Goal: Check status: Check status

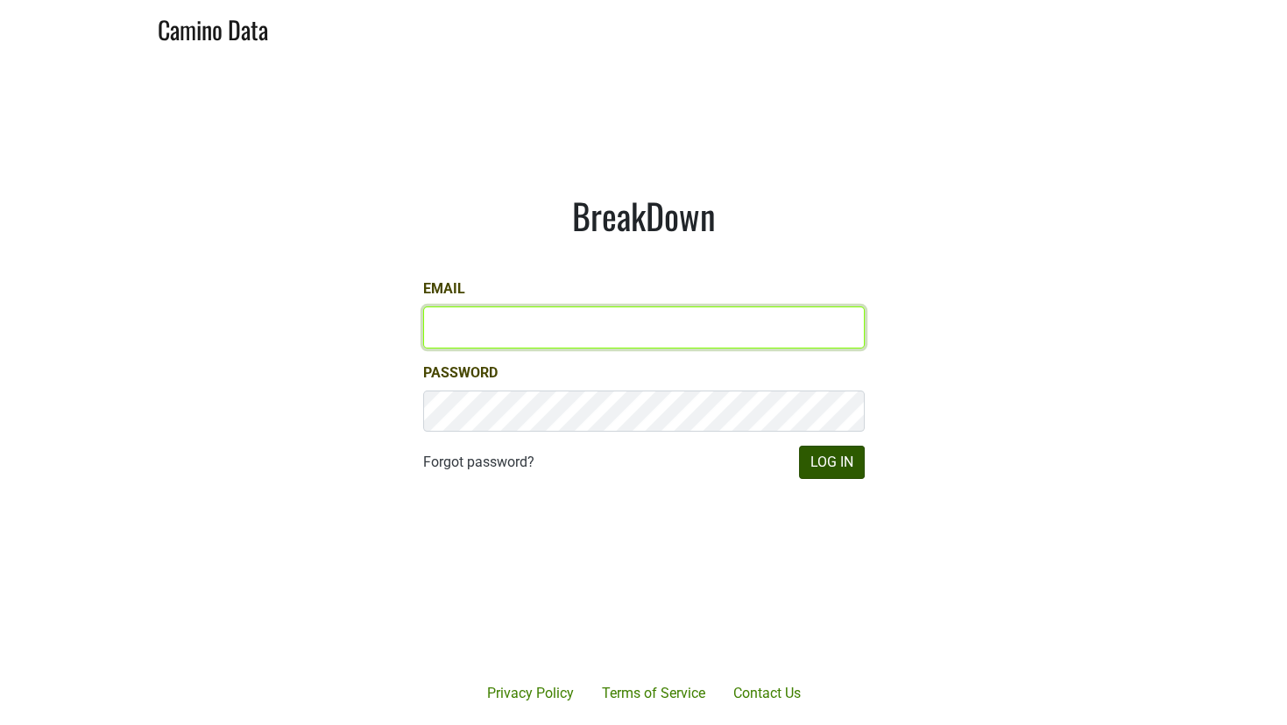
type input "matt@dumol.com"
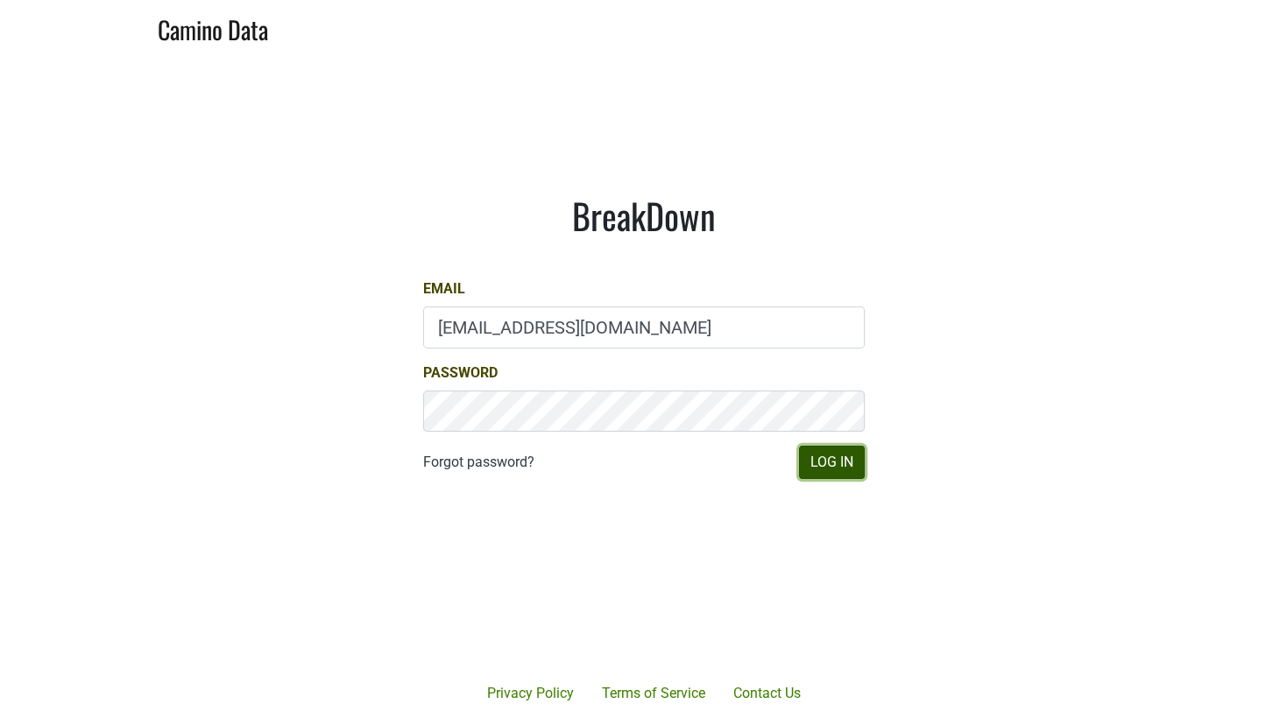
click at [841, 473] on button "Log In" at bounding box center [832, 462] width 66 height 33
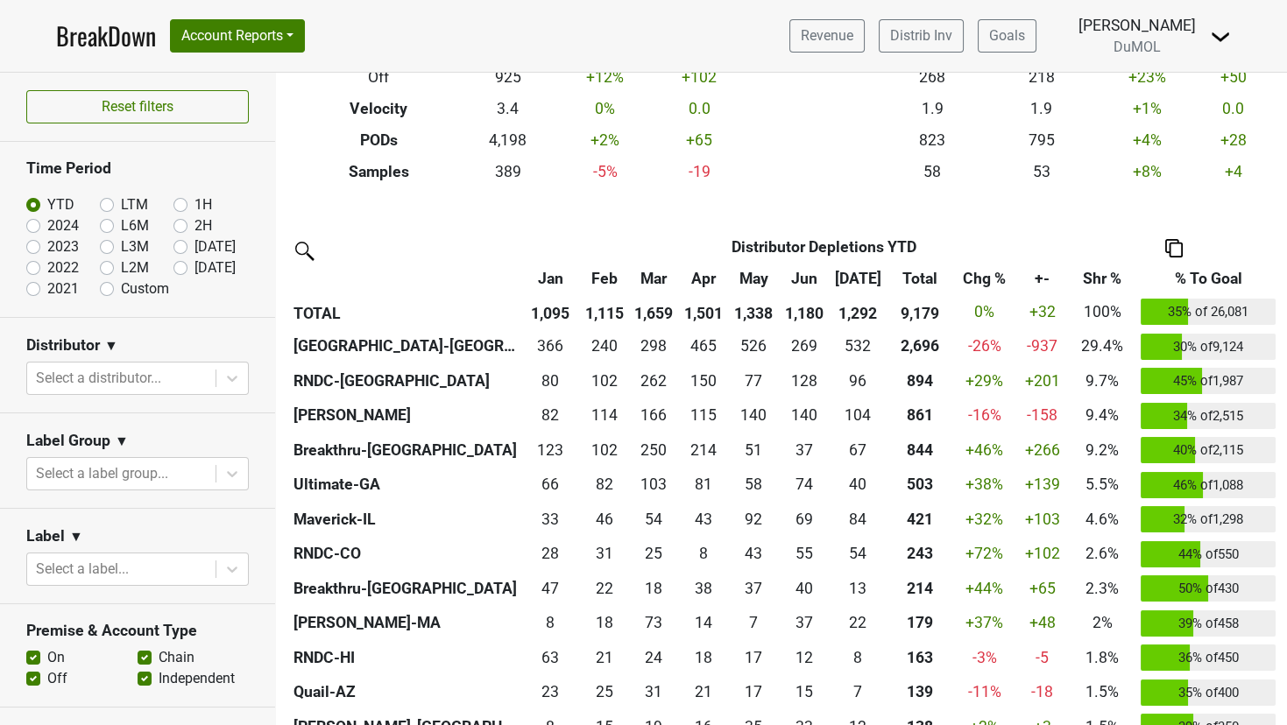
scroll to position [273, 0]
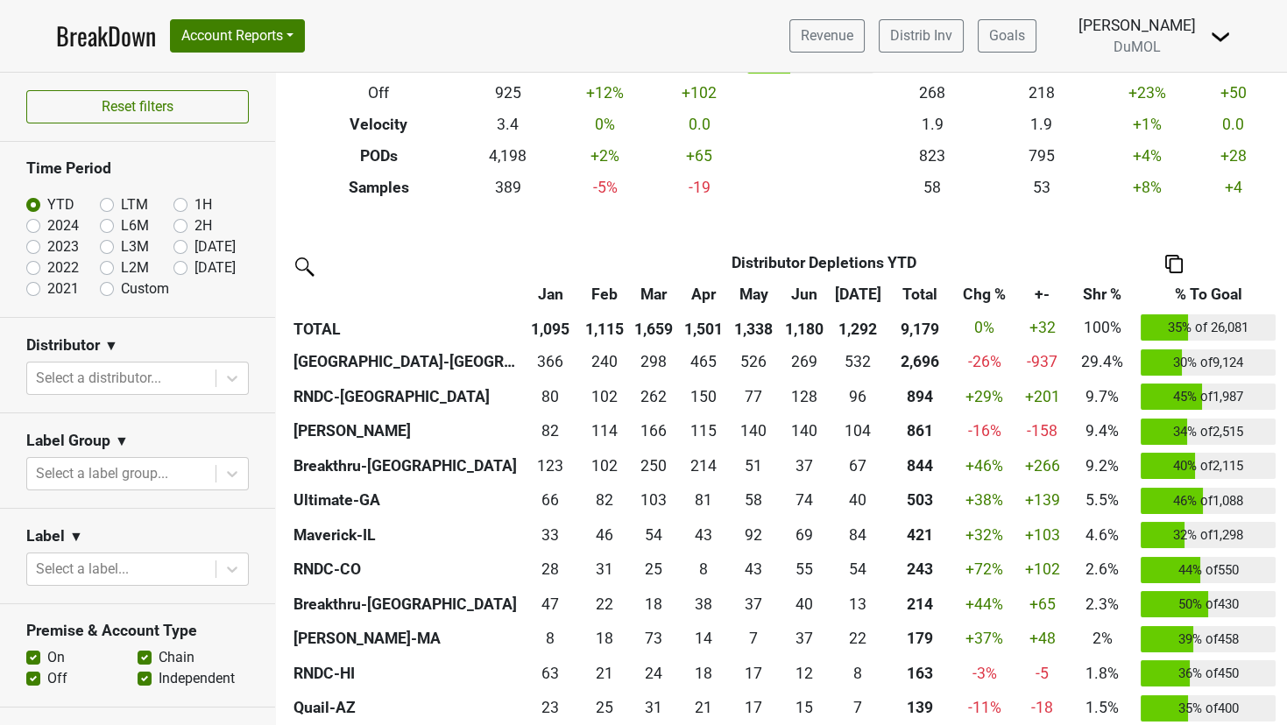
click at [47, 225] on label "2024" at bounding box center [63, 225] width 32 height 21
click at [35, 225] on input "2024" at bounding box center [61, 224] width 70 height 18
radio input "true"
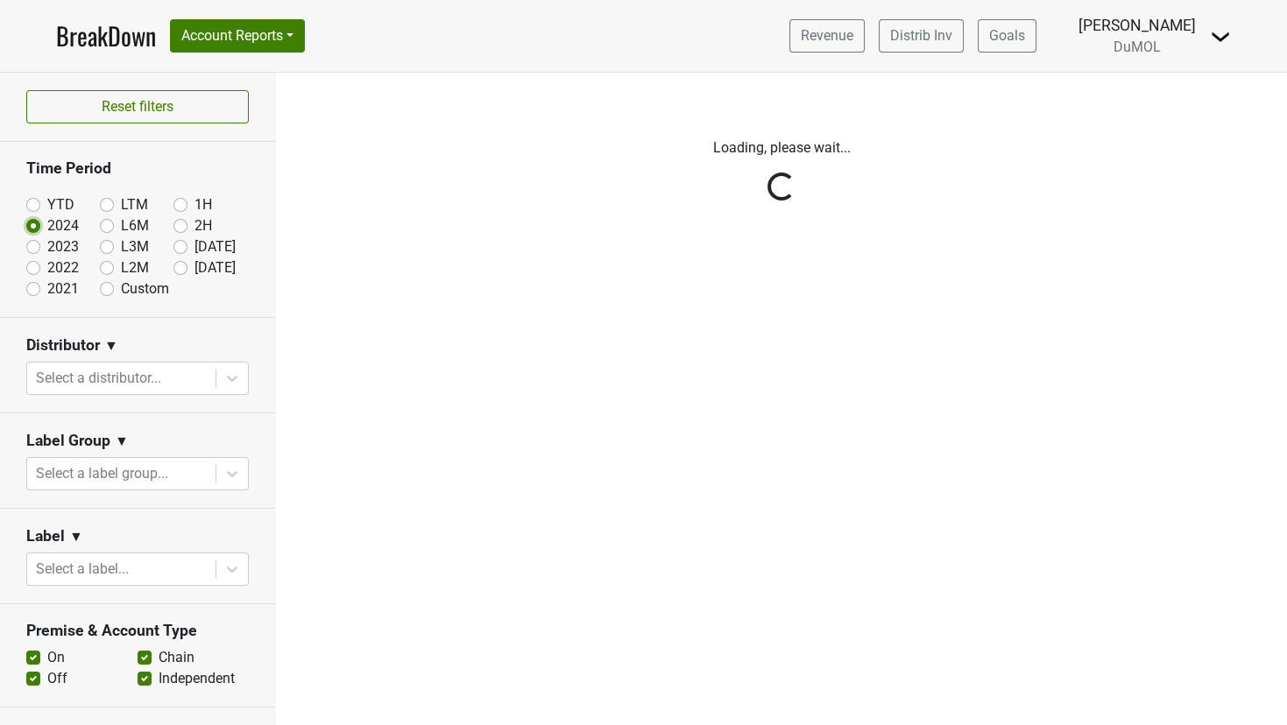
scroll to position [0, 0]
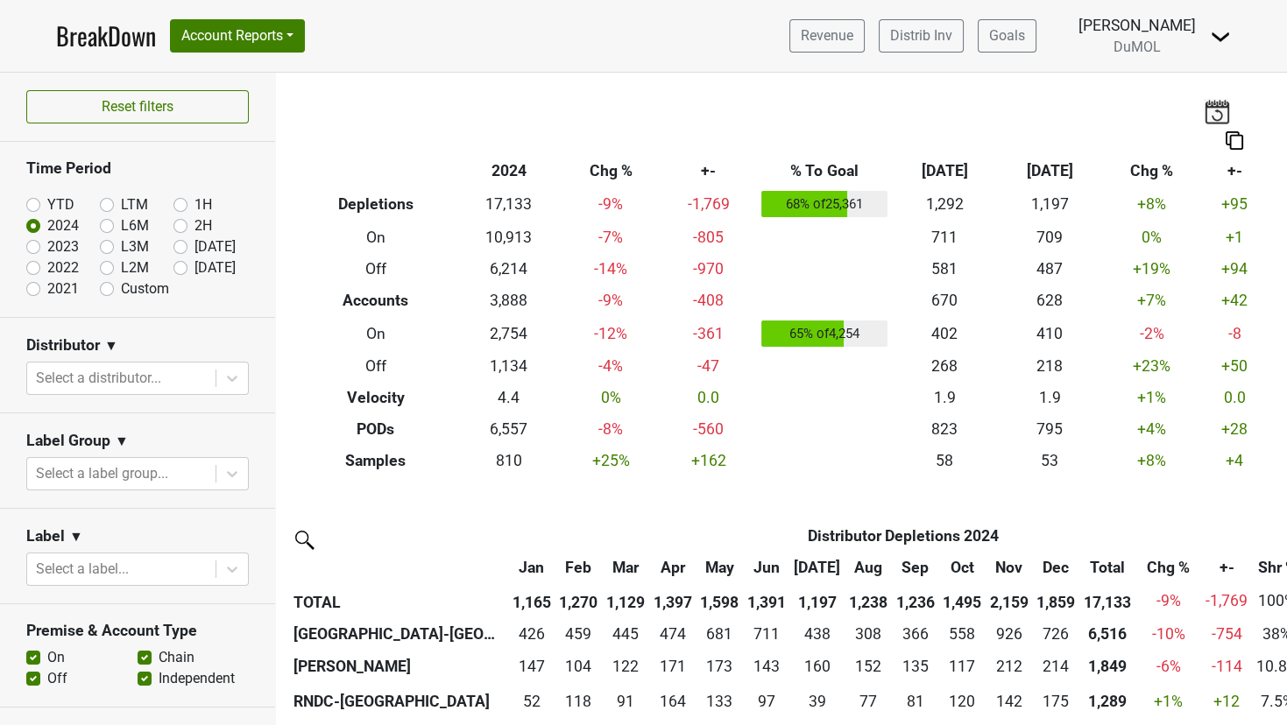
click at [47, 241] on label "2023" at bounding box center [63, 246] width 32 height 21
click at [35, 241] on input "2023" at bounding box center [61, 245] width 70 height 18
radio input "true"
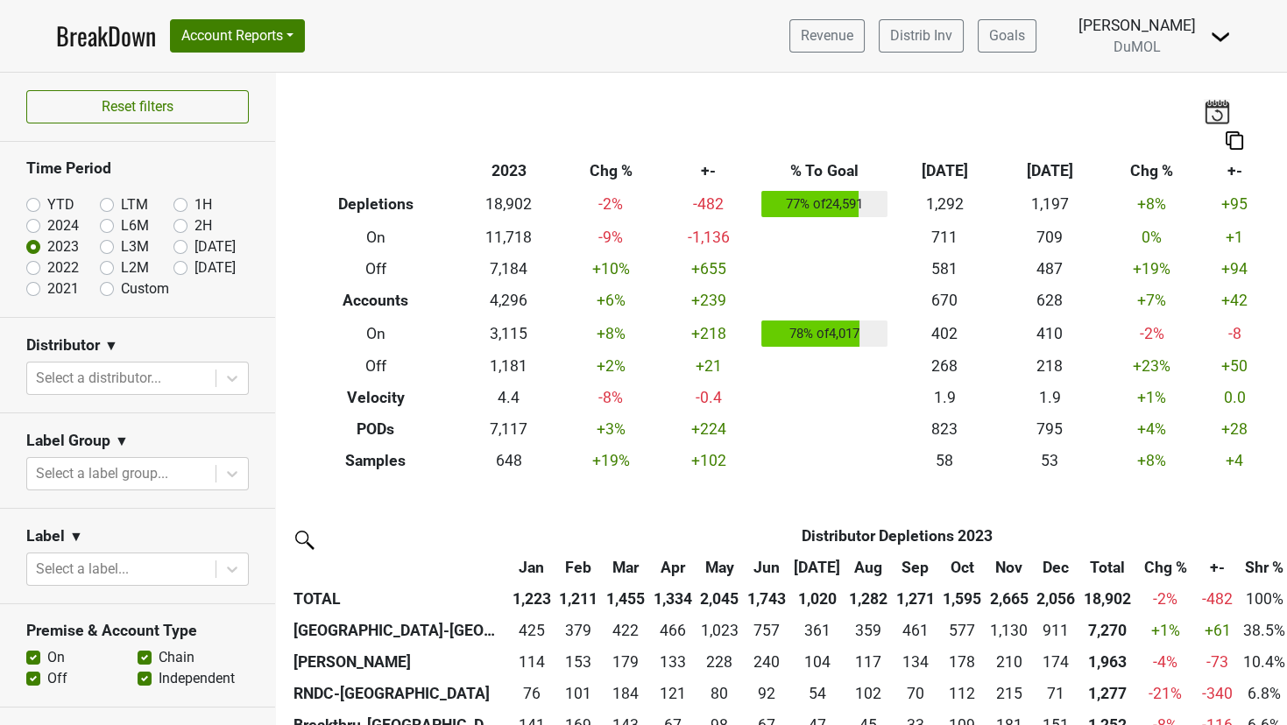
click at [47, 265] on label "2022" at bounding box center [63, 268] width 32 height 21
click at [38, 265] on input "2022" at bounding box center [61, 267] width 70 height 18
radio input "true"
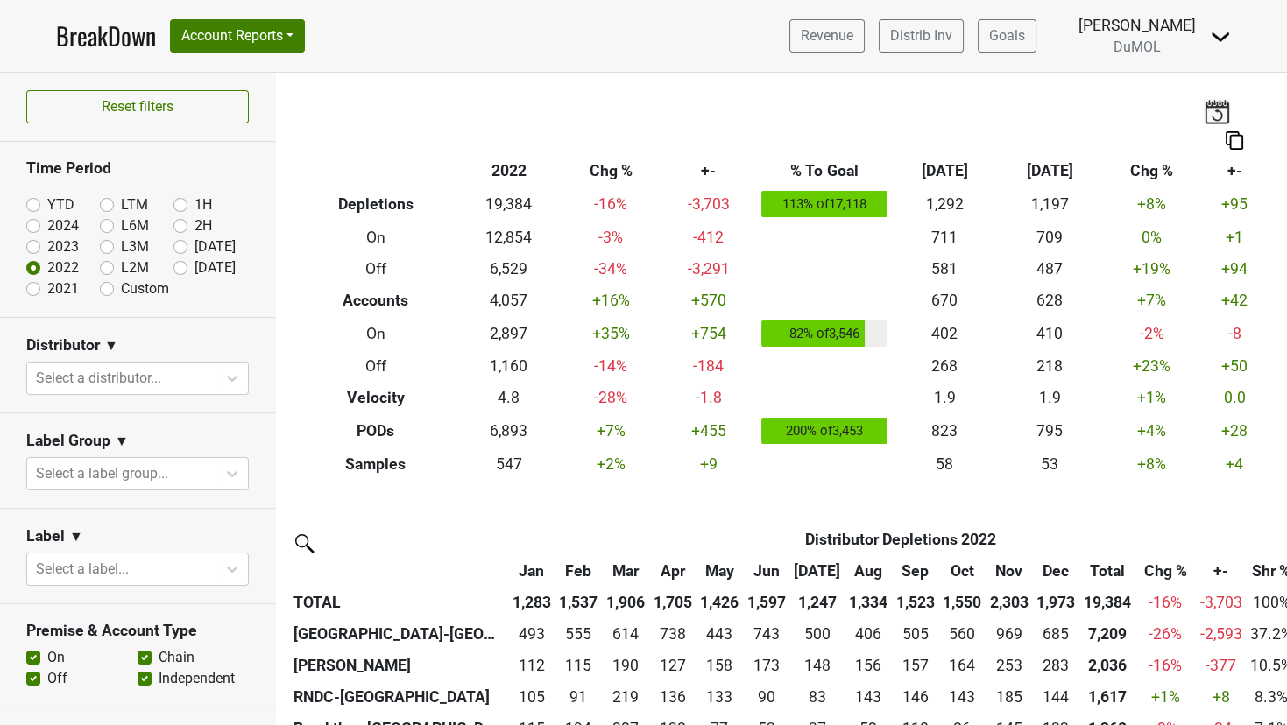
click at [47, 284] on label "2021" at bounding box center [63, 289] width 32 height 21
click at [37, 284] on input "2021" at bounding box center [61, 288] width 70 height 18
radio input "true"
